Goal: Information Seeking & Learning: Compare options

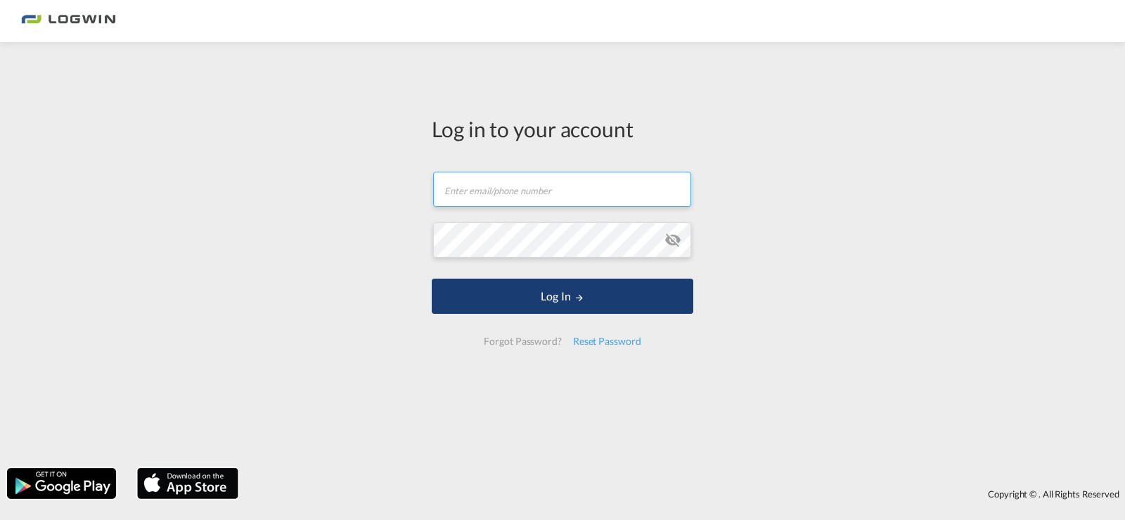
type input "[PERSON_NAME][EMAIL_ADDRESS][PERSON_NAME][DOMAIN_NAME]"
click at [569, 301] on button "Log In" at bounding box center [563, 295] width 262 height 35
